Goal: Task Accomplishment & Management: Manage account settings

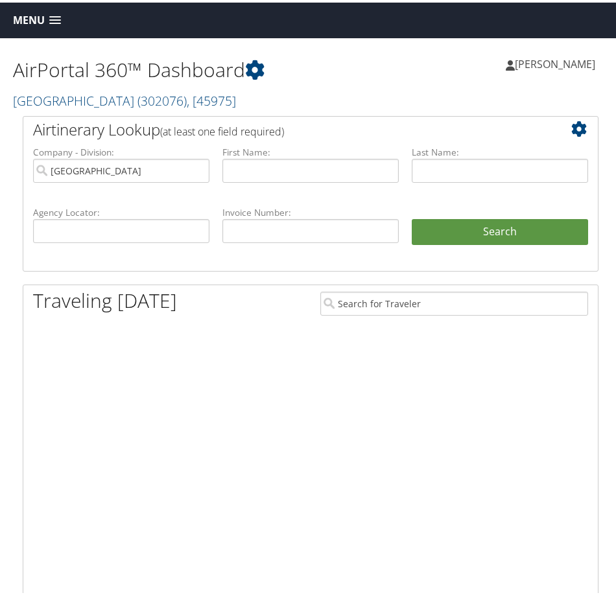
click at [5, 18] on div "Menu Dashboards ► AirPortal 360™ (Manager) AirPortal 360™ (Agent) My Travel Das…" at bounding box center [310, 18] width 621 height 36
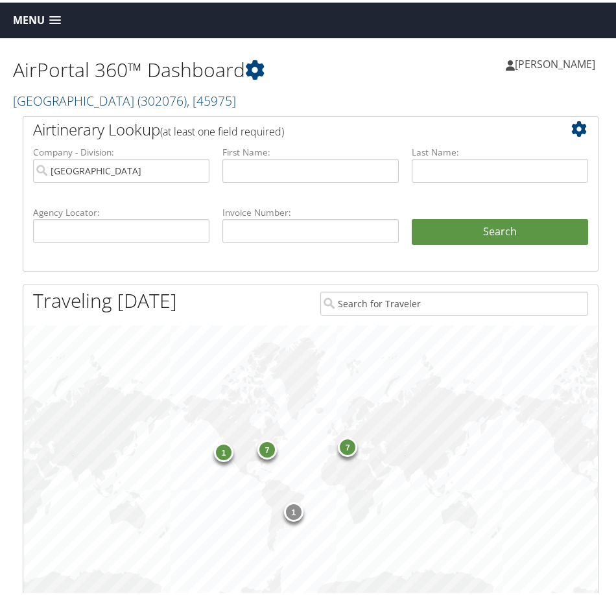
click at [19, 18] on span "Menu" at bounding box center [29, 18] width 32 height 12
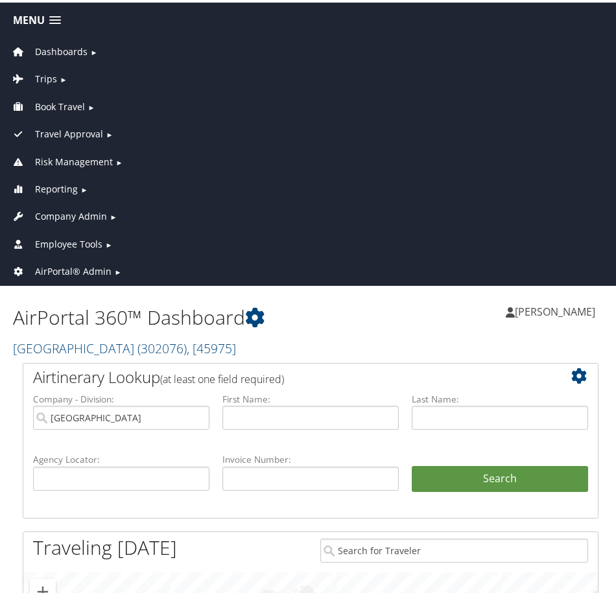
click at [87, 213] on span "Company Admin" at bounding box center [71, 214] width 72 height 14
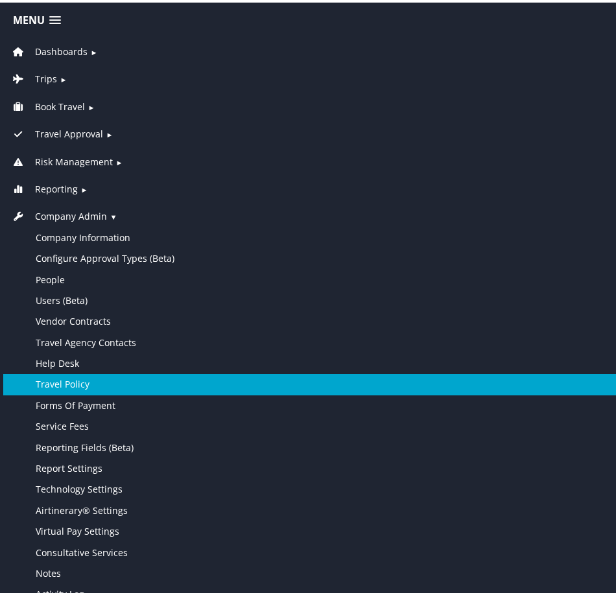
click at [99, 384] on link "Travel Policy" at bounding box center [310, 381] width 615 height 21
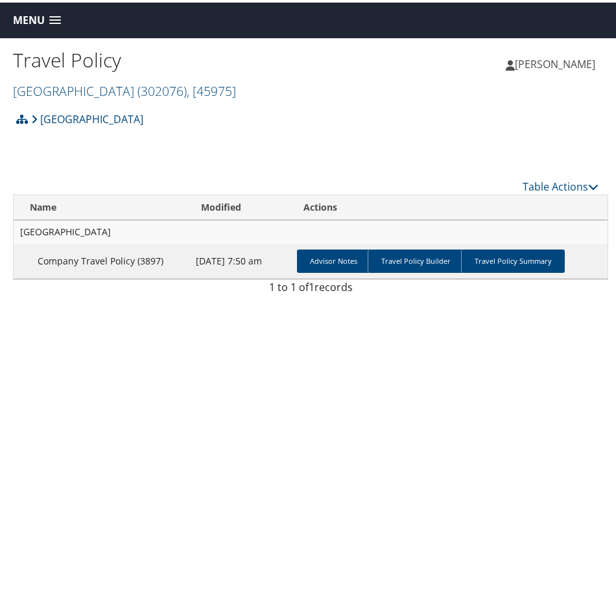
click at [105, 75] on div "Travel Policy Temple University ( 302076 ) , [ 45975 ] Temple University Jackso…" at bounding box center [162, 71] width 298 height 54
click at [104, 84] on link "[GEOGRAPHIC_DATA] ( 302076 ) , [ 45975 ]" at bounding box center [124, 89] width 223 height 18
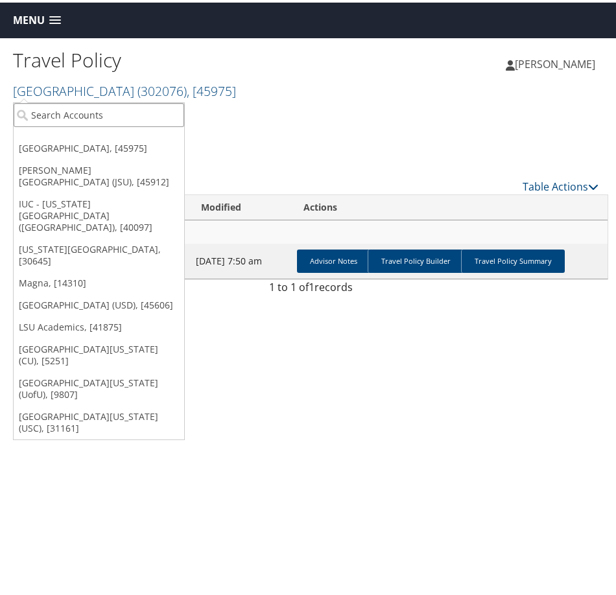
click at [137, 107] on input "search" at bounding box center [99, 112] width 170 height 24
type input "COLGATE"
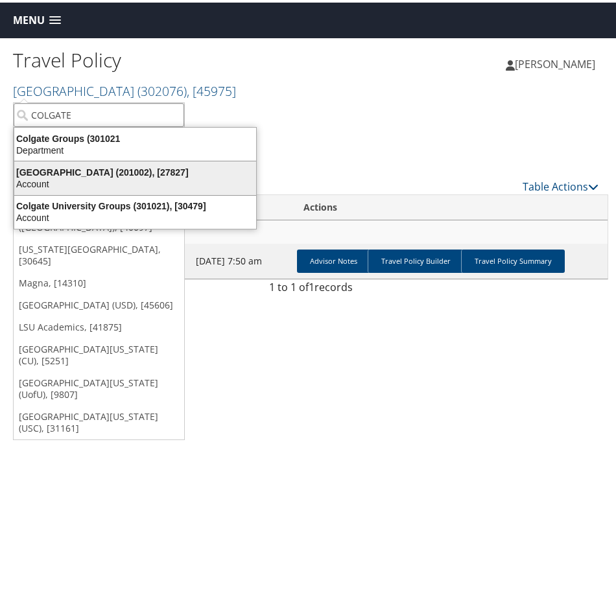
click at [113, 176] on div "Account" at bounding box center [134, 182] width 257 height 12
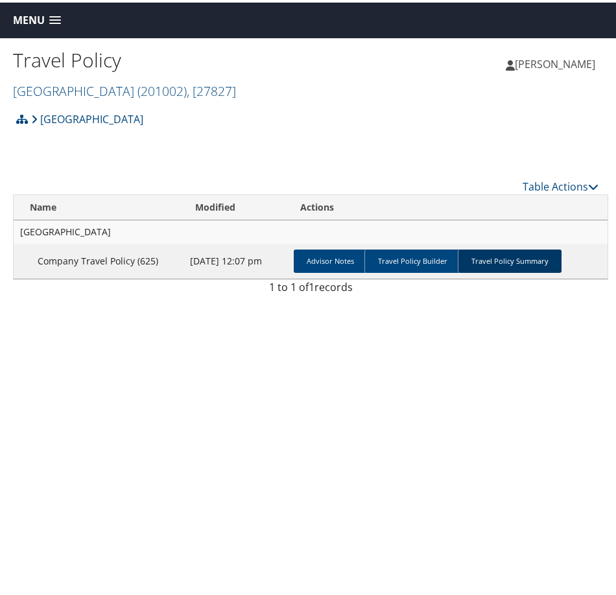
click at [515, 257] on link "Travel Policy Summary" at bounding box center [510, 258] width 104 height 23
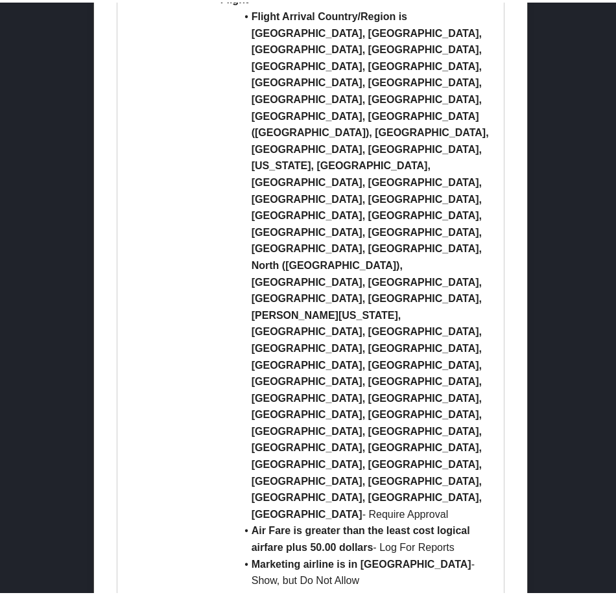
scroll to position [1037, 0]
